Goal: Task Accomplishment & Management: Manage account settings

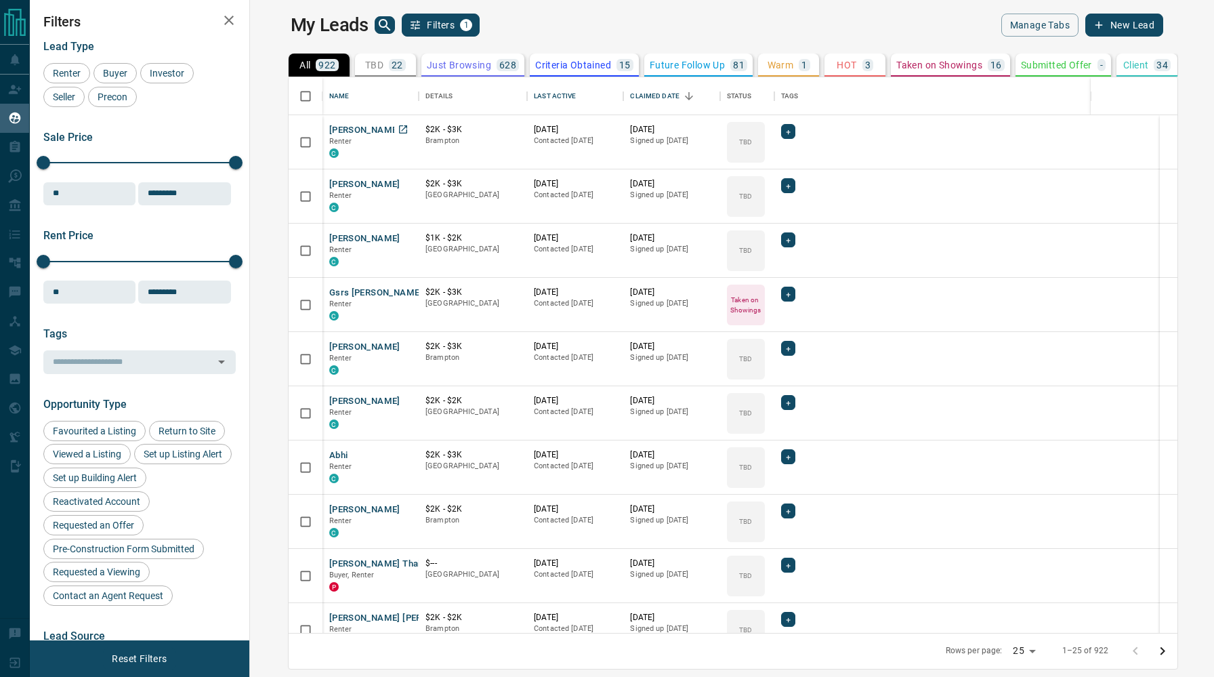
scroll to position [555, 958]
click at [896, 64] on p "Taken on Showings" at bounding box center [939, 64] width 86 height 9
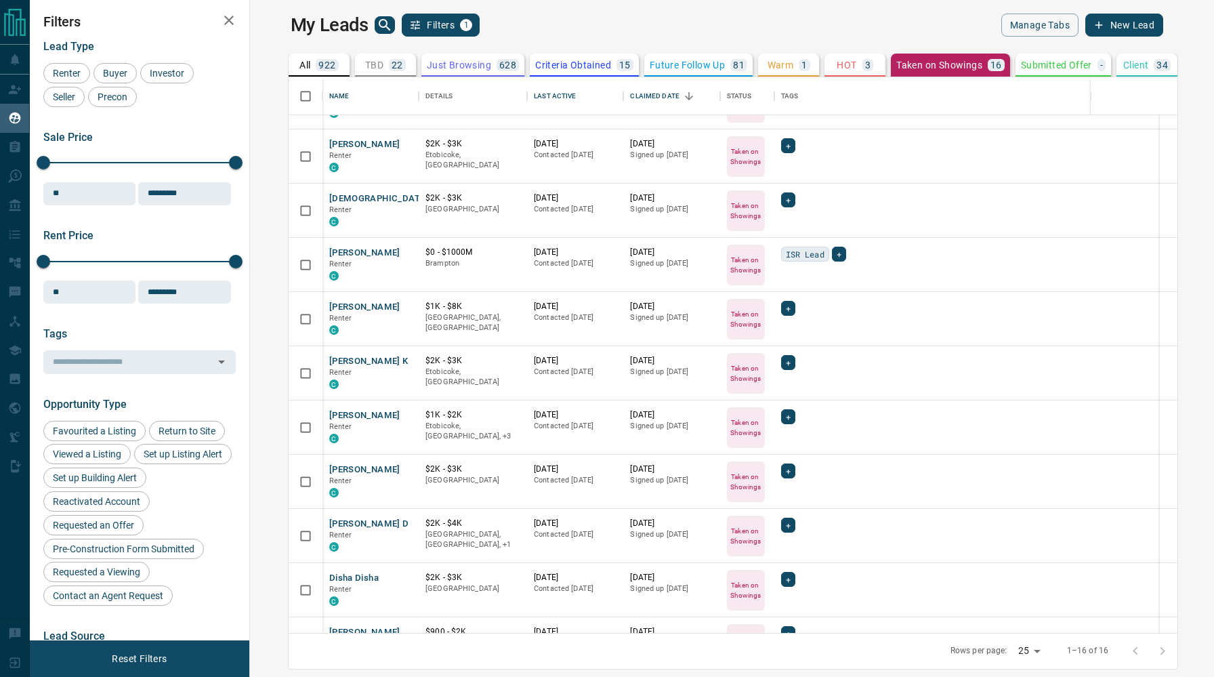
scroll to position [0, 0]
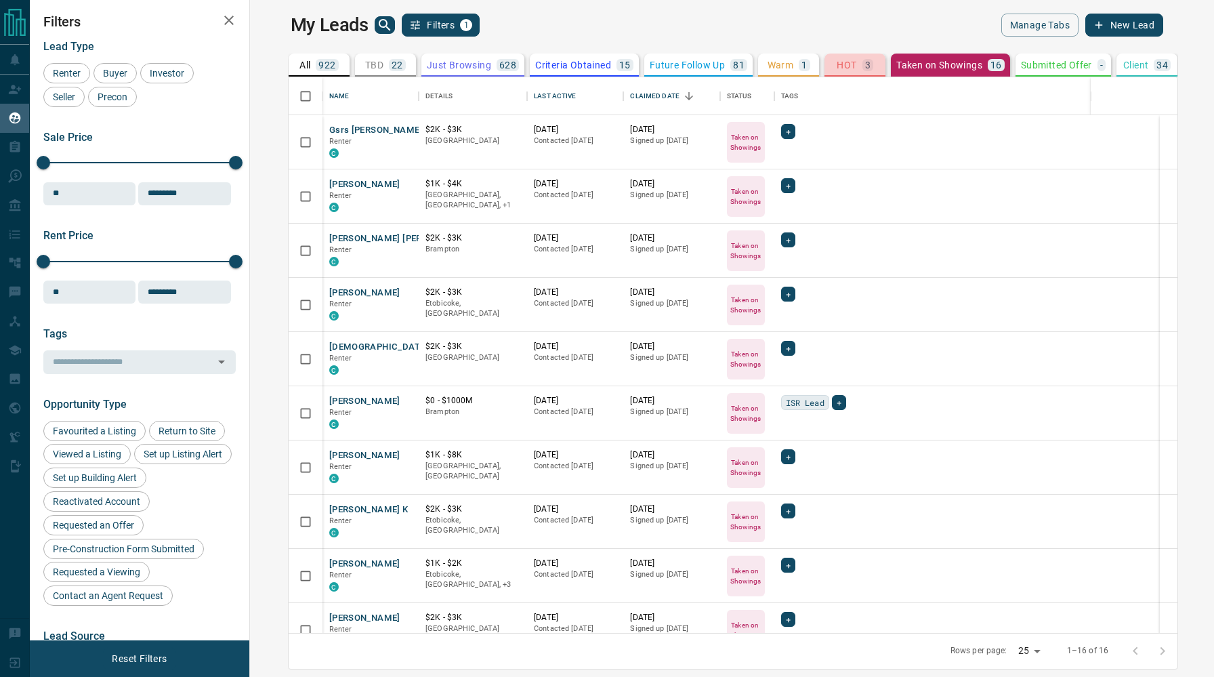
click at [836, 68] on p "HOT" at bounding box center [846, 64] width 20 height 9
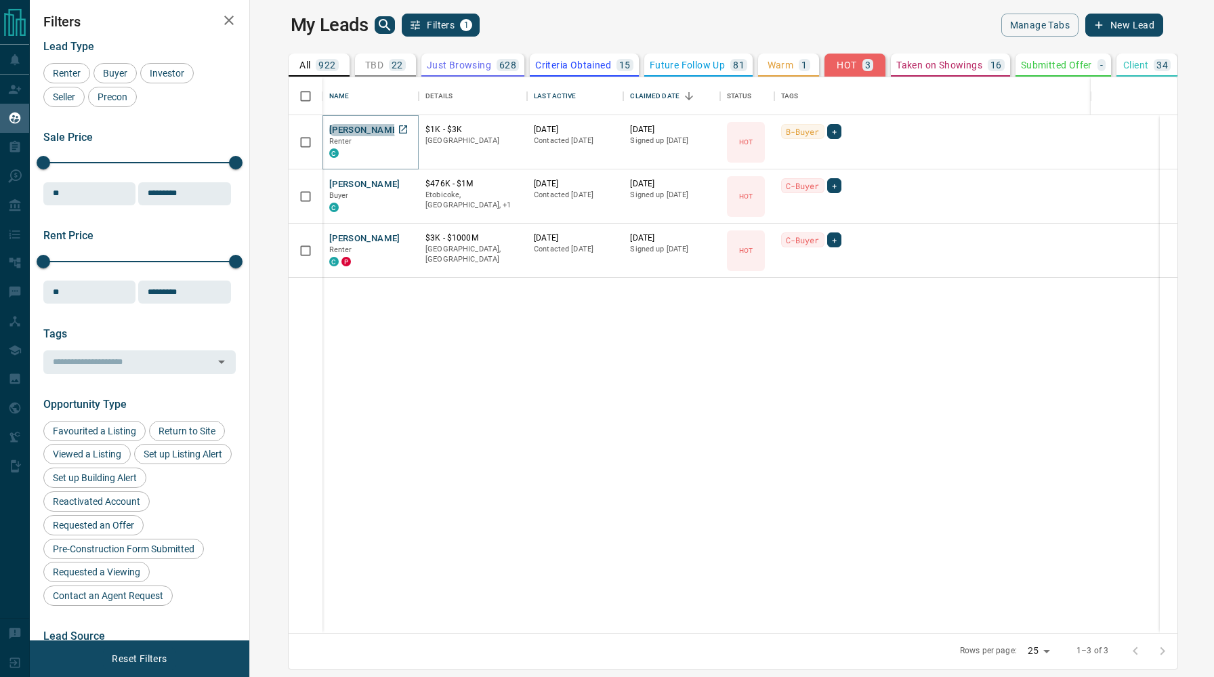
click at [357, 131] on button "[PERSON_NAME]" at bounding box center [364, 130] width 71 height 13
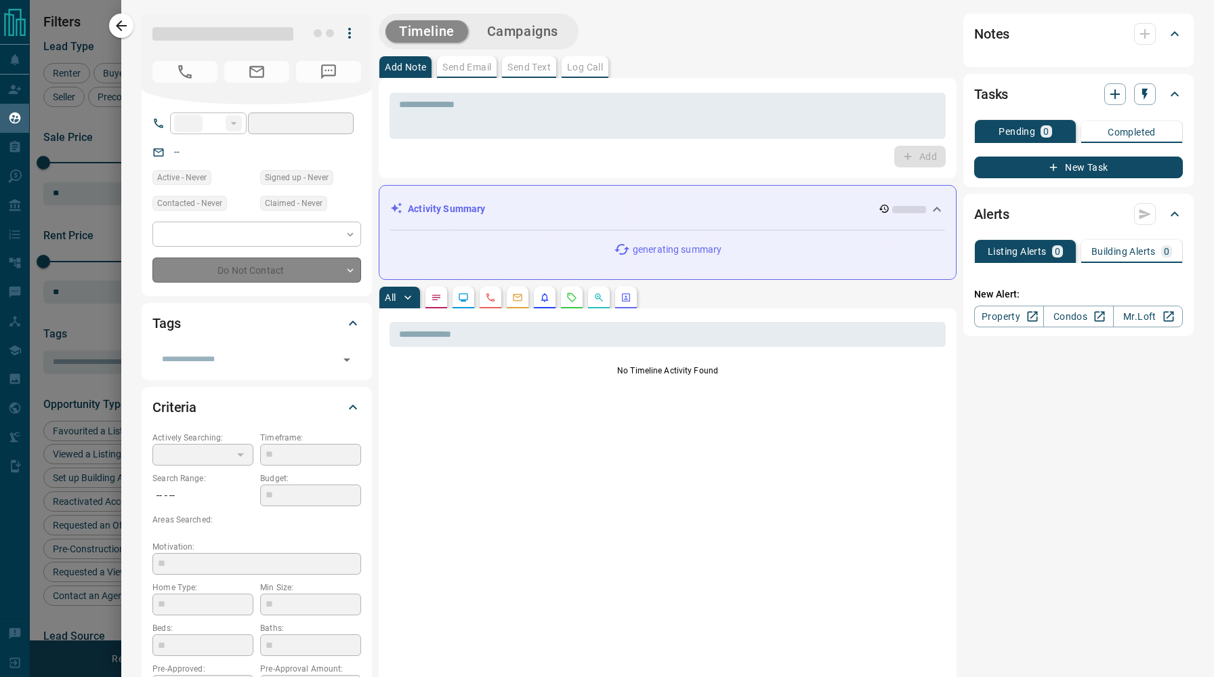
type input "**"
type input "**********"
type input "*"
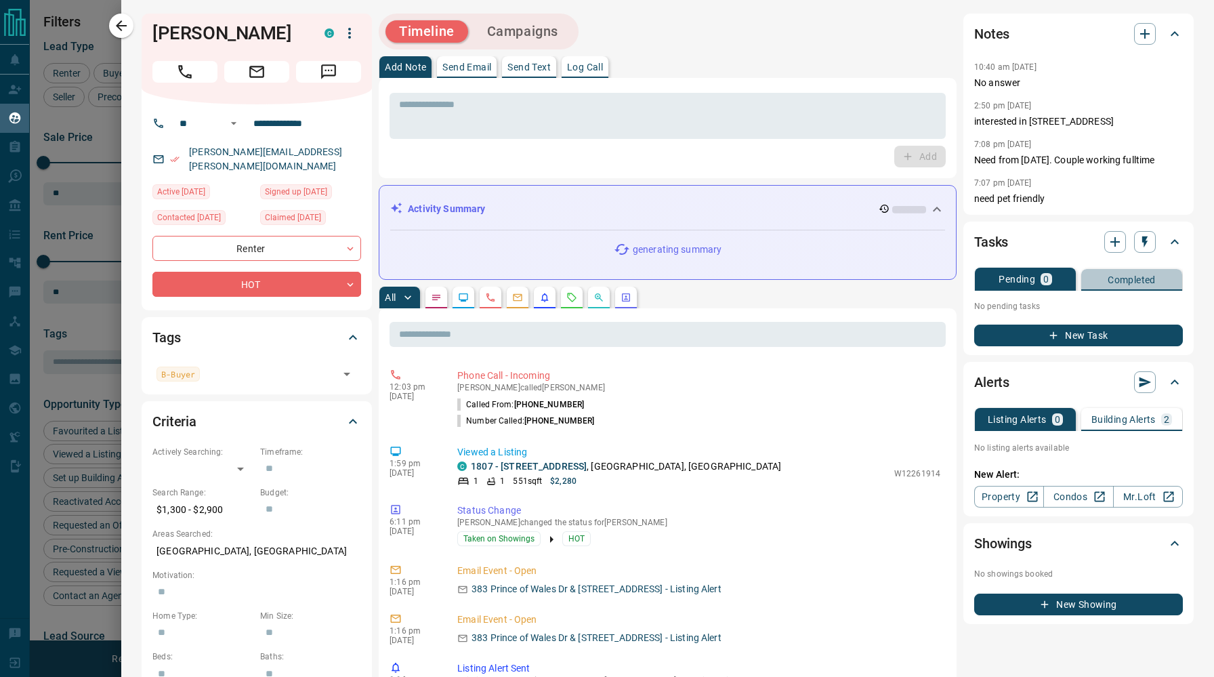
click at [1122, 280] on p "Completed" at bounding box center [1131, 279] width 48 height 9
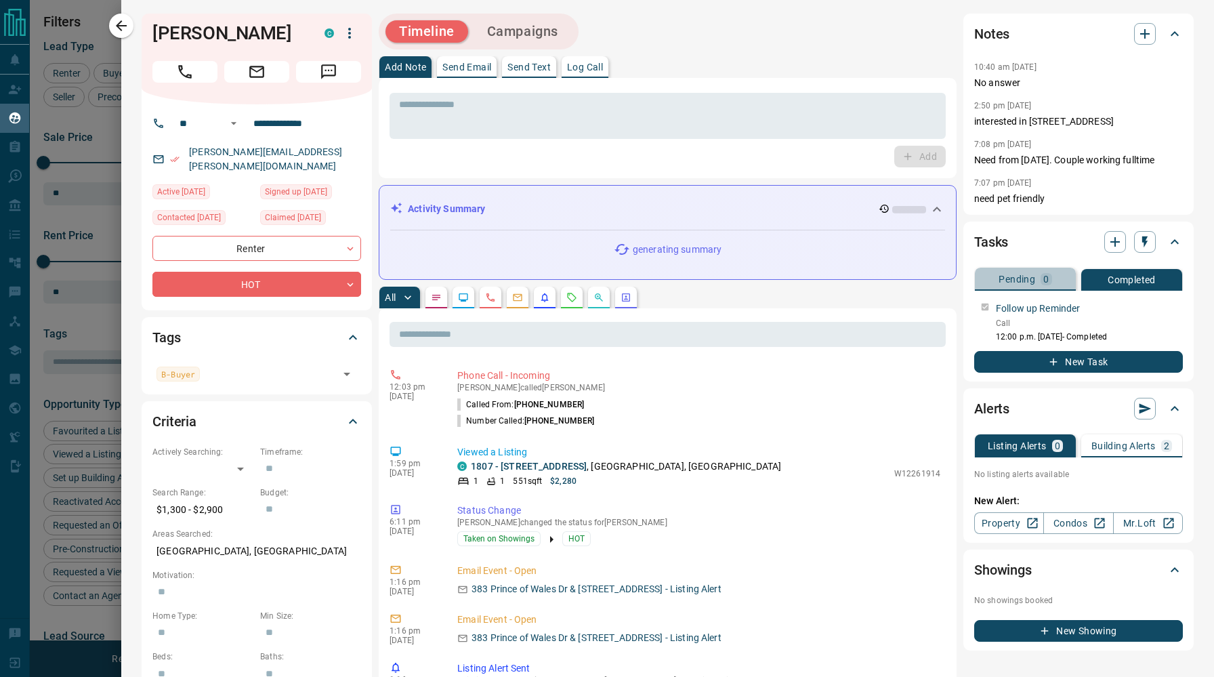
click at [1038, 279] on div "Pending 0" at bounding box center [1024, 279] width 53 height 12
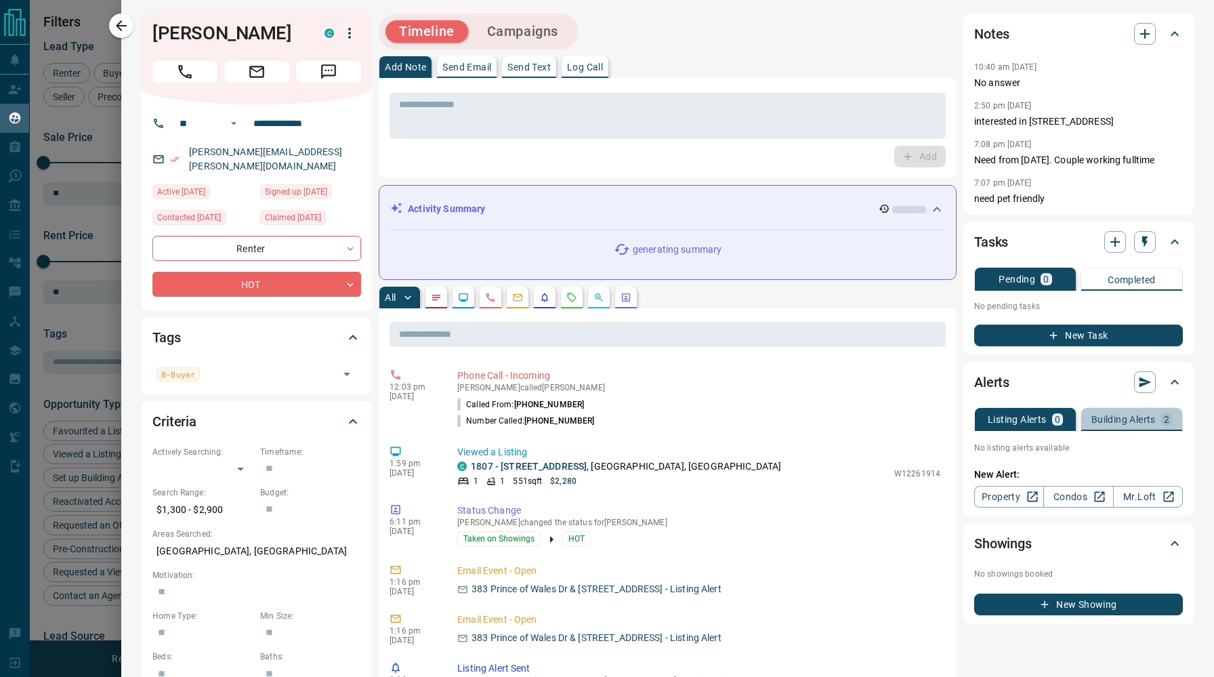
click at [1124, 415] on p "Building Alerts" at bounding box center [1123, 418] width 64 height 9
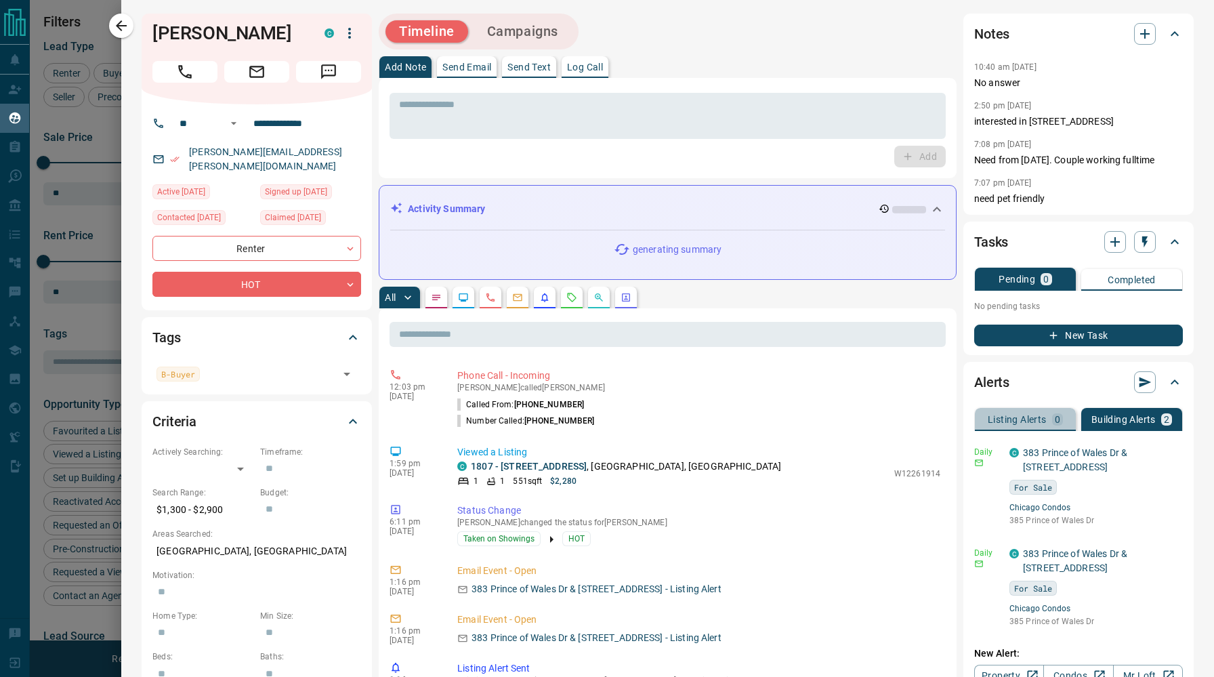
click at [1036, 418] on p "Listing Alerts" at bounding box center [1016, 418] width 59 height 9
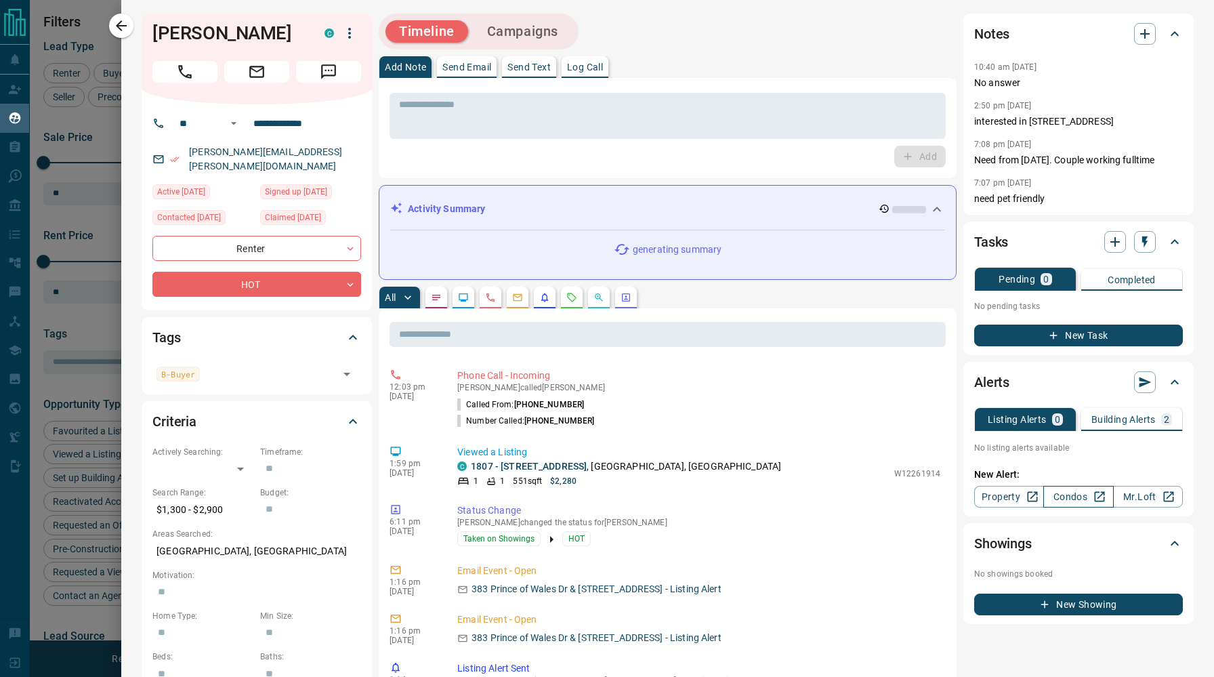
click at [1065, 503] on link "Condos" at bounding box center [1078, 497] width 70 height 22
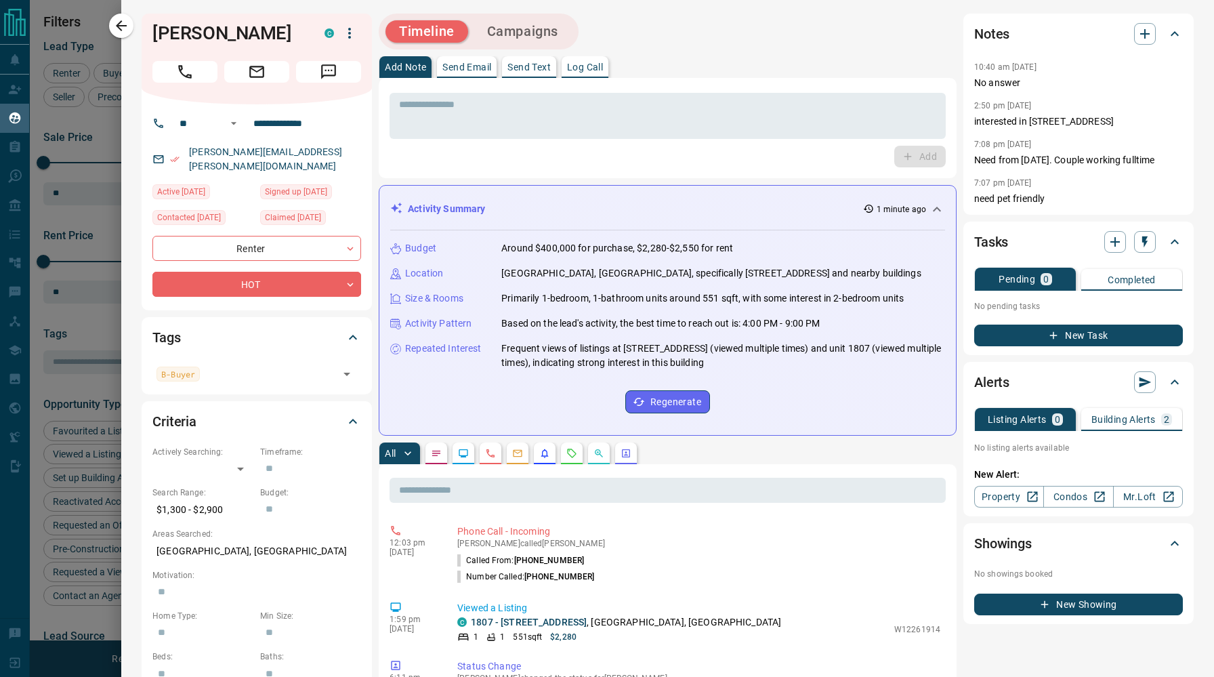
click at [1125, 417] on p "Building Alerts" at bounding box center [1123, 418] width 64 height 9
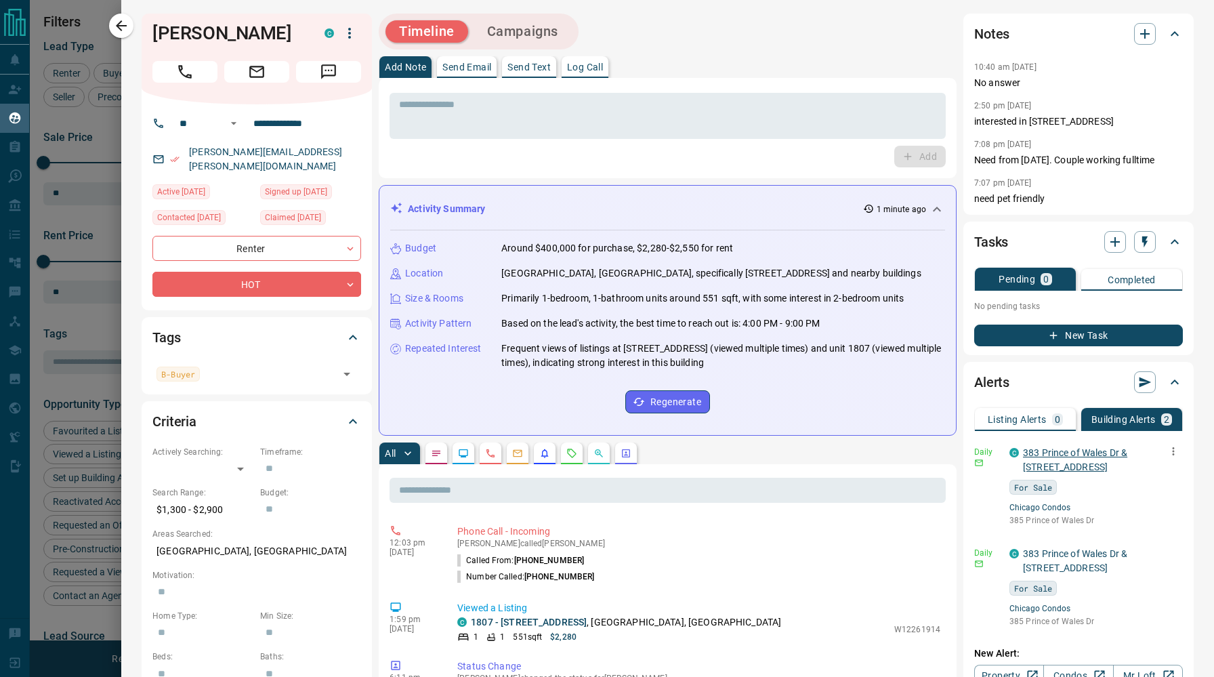
click at [1095, 454] on link "383 Prince of Wales Dr & [STREET_ADDRESS]" at bounding box center [1075, 459] width 104 height 25
click at [1172, 450] on icon "button" at bounding box center [1173, 451] width 12 height 12
click at [1151, 496] on link "Edit" at bounding box center [1148, 498] width 30 height 13
